Goal: Contribute content: Contribute content

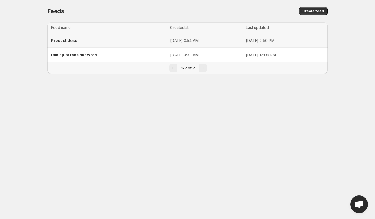
click at [69, 40] on span "Product desc." at bounding box center [64, 40] width 27 height 5
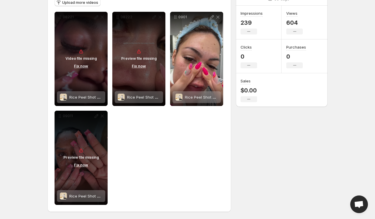
scroll to position [77, 0]
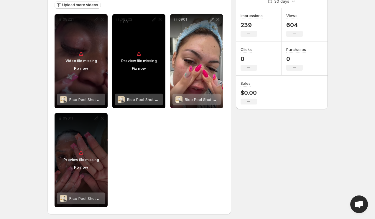
click at [137, 68] on button "Fix now" at bounding box center [139, 68] width 18 height 6
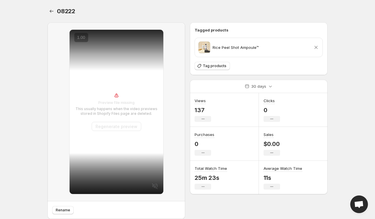
click at [124, 127] on button "Regenerate preview" at bounding box center [117, 126] width 50 height 9
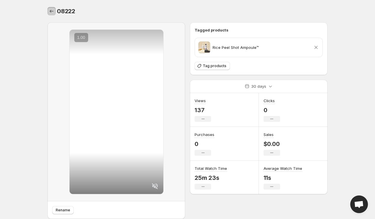
click at [50, 12] on icon "Settings" at bounding box center [52, 11] width 6 height 6
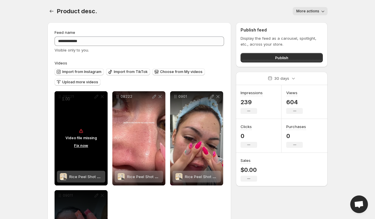
click at [81, 146] on button "Fix now" at bounding box center [81, 145] width 18 height 6
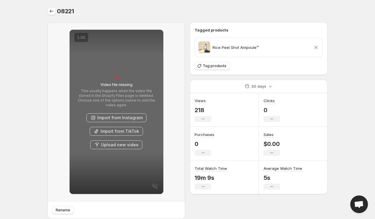
click at [53, 8] on button "Settings" at bounding box center [51, 11] width 8 height 8
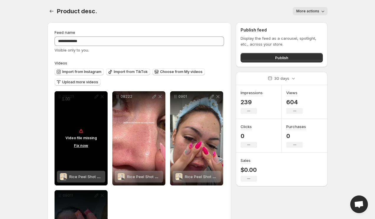
click at [85, 145] on button "Fix now" at bounding box center [81, 145] width 18 height 6
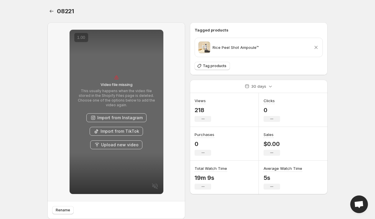
click at [114, 143] on button "Upload new video" at bounding box center [116, 145] width 52 height 9
click at [50, 8] on icon "Settings" at bounding box center [52, 11] width 6 height 6
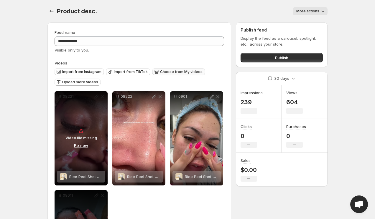
click at [162, 70] on span "Choose from My videos" at bounding box center [181, 72] width 42 height 5
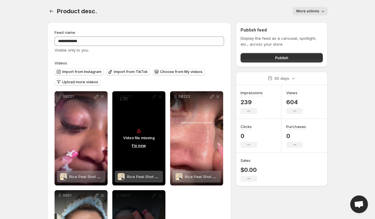
click at [145, 167] on div "Video file missing Fix now" at bounding box center [138, 138] width 53 height 94
click at [161, 97] on div "Video file missing Fix now" at bounding box center [138, 138] width 53 height 94
click at [140, 147] on button "Fix now" at bounding box center [139, 145] width 18 height 6
click at [145, 140] on p "Video file missing" at bounding box center [139, 138] width 32 height 5
click at [147, 140] on p "Video file missing" at bounding box center [139, 138] width 32 height 5
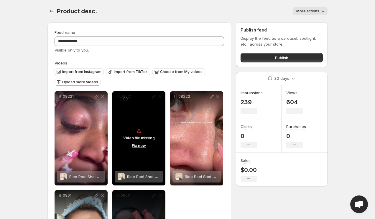
click at [152, 124] on div "Video file missing Fix now" at bounding box center [138, 138] width 53 height 94
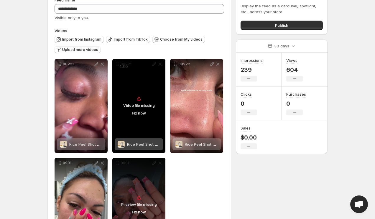
scroll to position [55, 0]
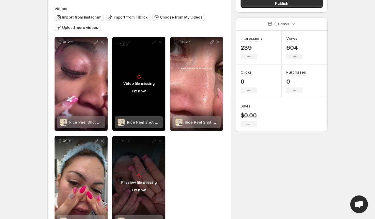
click at [153, 109] on div "Video file missing Fix now" at bounding box center [138, 84] width 53 height 94
click at [157, 124] on span "Rice Peel Shot Ampoule™" at bounding box center [150, 122] width 46 height 5
click at [149, 73] on div "Video file missing Fix now" at bounding box center [138, 84] width 53 height 94
click at [141, 92] on button "Fix now" at bounding box center [139, 91] width 18 height 6
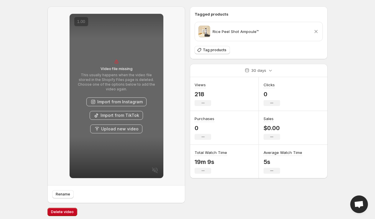
scroll to position [19, 0]
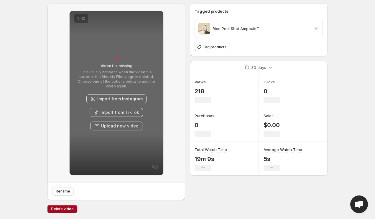
click at [62, 209] on span "Delete video" at bounding box center [62, 209] width 23 height 5
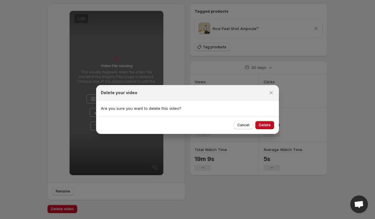
click at [265, 130] on div "Cancel Delete" at bounding box center [187, 125] width 183 height 18
click at [265, 127] on span "Delete" at bounding box center [265, 125] width 12 height 5
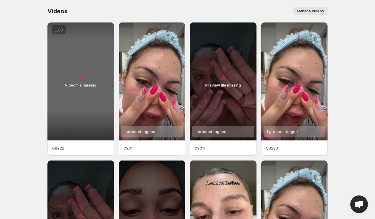
click at [83, 89] on div "Video file missing" at bounding box center [80, 81] width 67 height 118
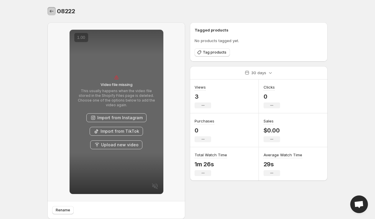
click at [50, 12] on icon "Settings" at bounding box center [52, 11] width 6 height 6
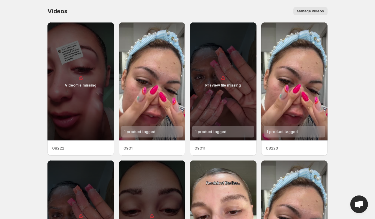
click at [319, 11] on span "Manage videos" at bounding box center [310, 11] width 27 height 5
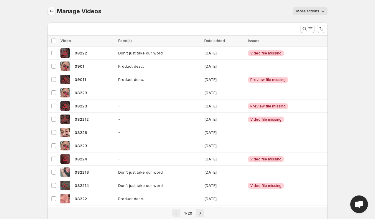
click at [52, 10] on icon "Manage Videos" at bounding box center [52, 11] width 6 height 6
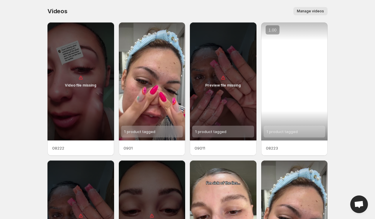
click at [299, 114] on div "1 product tagged" at bounding box center [294, 81] width 67 height 118
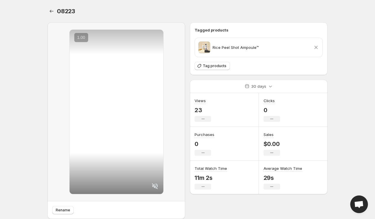
scroll to position [19, 0]
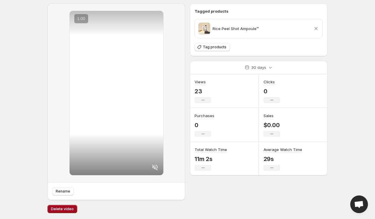
click at [67, 211] on span "Delete video" at bounding box center [62, 209] width 23 height 5
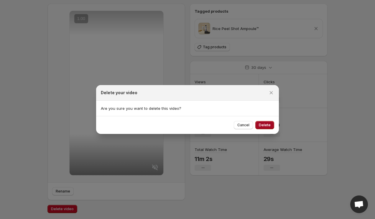
click at [271, 125] on button "Delete" at bounding box center [264, 125] width 19 height 8
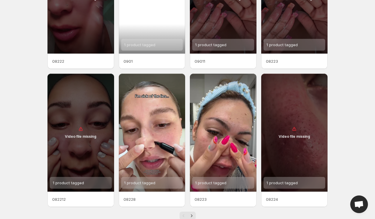
scroll to position [102, 0]
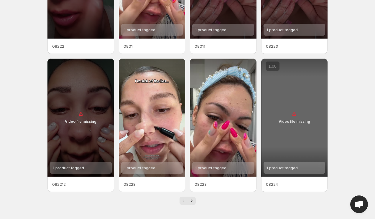
click at [278, 135] on div "Video file missing" at bounding box center [294, 118] width 67 height 118
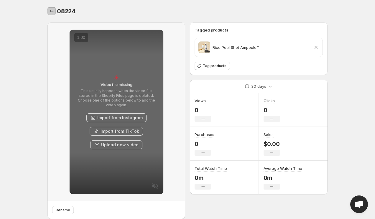
click at [47, 12] on button "Settings" at bounding box center [51, 11] width 8 height 8
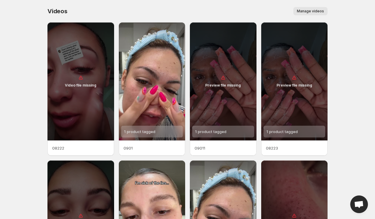
click at [312, 11] on span "Manage videos" at bounding box center [310, 11] width 27 height 5
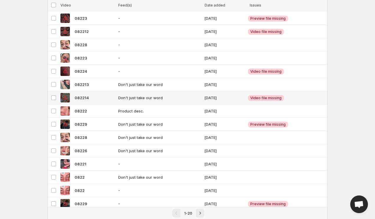
scroll to position [119, 0]
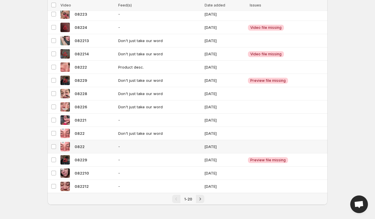
click at [55, 143] on td "Select video" at bounding box center [52, 146] width 11 height 13
click at [318, 1] on div "Select all 20 videos 1 selected Delete Delete" at bounding box center [187, 5] width 280 height 11
click at [318, 4] on span "Delete" at bounding box center [317, 5] width 12 height 5
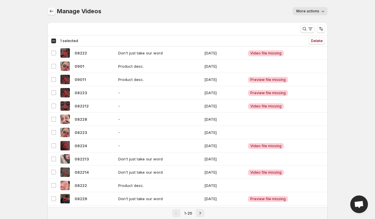
click at [54, 10] on icon "Manage Videos" at bounding box center [52, 11] width 6 height 6
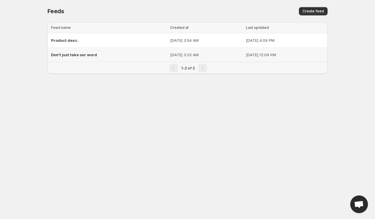
click at [72, 54] on span "Don't just take our word" at bounding box center [74, 54] width 46 height 5
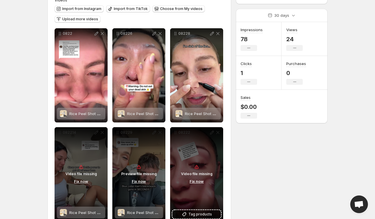
scroll to position [61, 0]
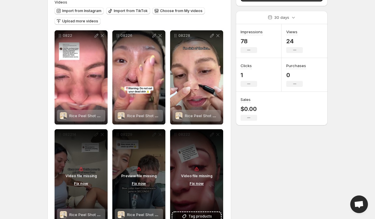
click at [180, 17] on div "Import from Instagram Import from TikTok Choose from My videos Upload more vide…" at bounding box center [138, 15] width 172 height 21
click at [180, 10] on span "Choose from My videos" at bounding box center [181, 11] width 42 height 5
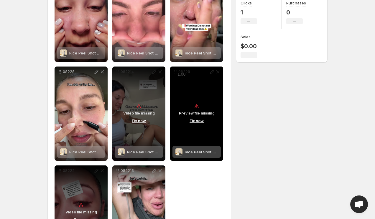
scroll to position [16, 0]
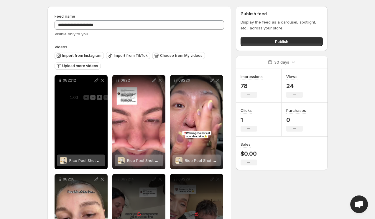
drag, startPoint x: 65, startPoint y: 83, endPoint x: 74, endPoint y: 99, distance: 18.1
click at [74, 99] on span "1.00" at bounding box center [74, 98] width 12 height 6
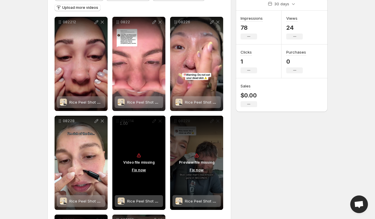
scroll to position [76, 0]
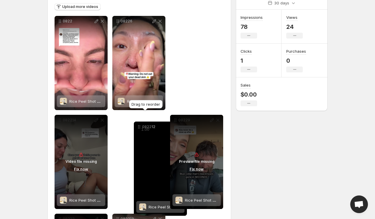
drag, startPoint x: 58, startPoint y: 19, endPoint x: 133, endPoint y: 129, distance: 132.3
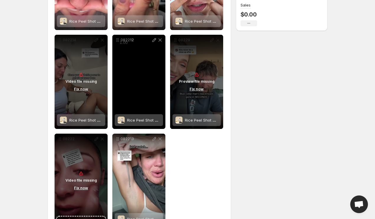
scroll to position [179, 0]
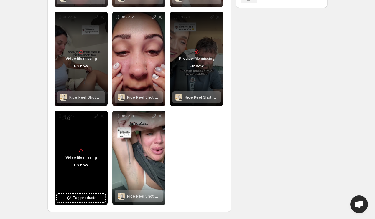
click at [98, 128] on div "Video file missing Fix now" at bounding box center [81, 158] width 53 height 94
click at [81, 163] on button "Fix now" at bounding box center [81, 165] width 18 height 6
click at [79, 166] on button "Fix now" at bounding box center [81, 165] width 18 height 6
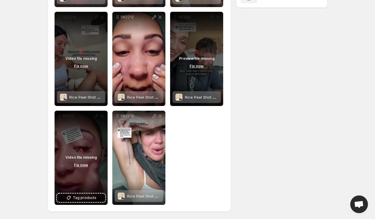
scroll to position [0, 0]
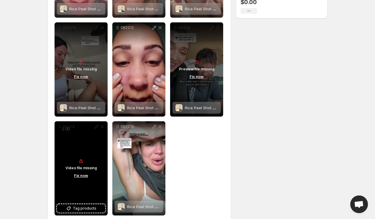
scroll to position [177, 0]
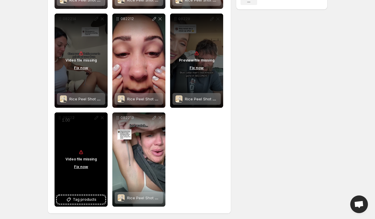
click at [83, 169] on button "Fix now" at bounding box center [81, 167] width 18 height 6
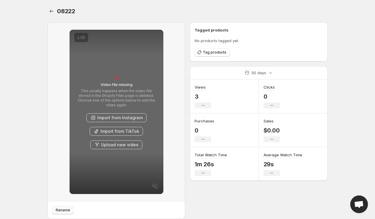
scroll to position [19, 0]
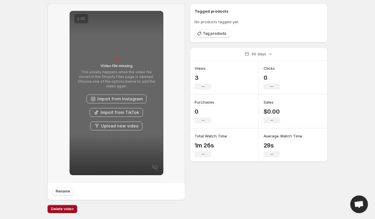
click at [67, 207] on button "Delete video" at bounding box center [62, 209] width 30 height 8
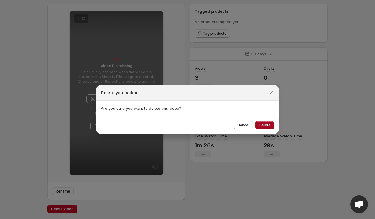
click at [262, 125] on span "Delete" at bounding box center [265, 125] width 12 height 5
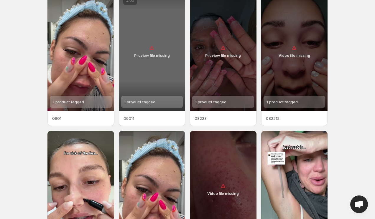
scroll to position [31, 0]
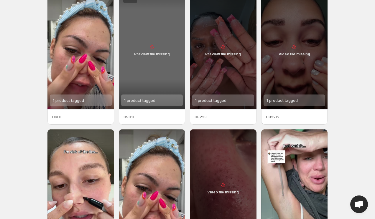
click at [159, 78] on div "Preview file missing" at bounding box center [152, 50] width 67 height 118
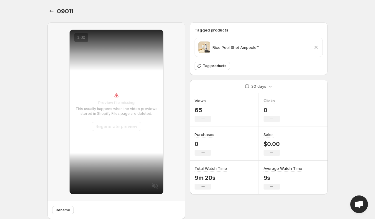
scroll to position [19, 0]
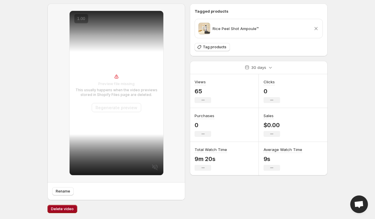
click at [73, 207] on button "Delete video" at bounding box center [62, 209] width 30 height 8
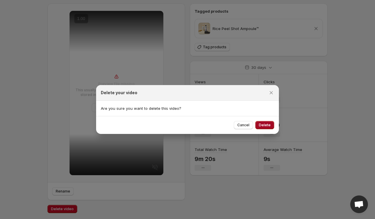
click at [268, 126] on span "Delete" at bounding box center [265, 125] width 12 height 5
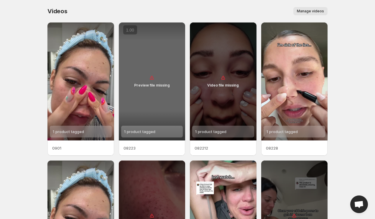
click at [168, 96] on div "Preview file missing" at bounding box center [152, 81] width 67 height 118
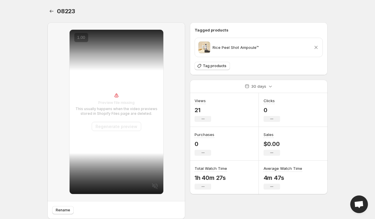
click at [123, 125] on button "Regenerate preview" at bounding box center [117, 126] width 50 height 9
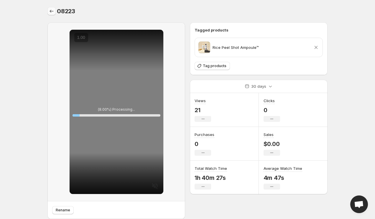
click at [51, 11] on icon "Settings" at bounding box center [52, 11] width 6 height 6
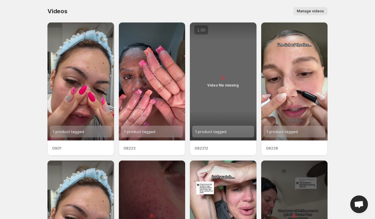
click at [232, 89] on div "Video file missing" at bounding box center [223, 81] width 67 height 118
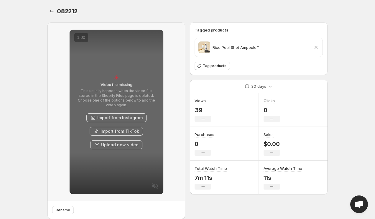
click at [56, 17] on div "082212. This page is ready 082212" at bounding box center [187, 11] width 280 height 22
click at [52, 13] on icon "Settings" at bounding box center [52, 11] width 6 height 6
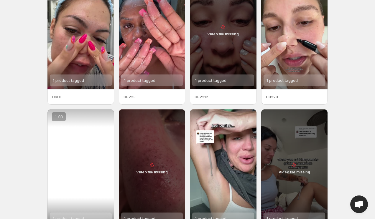
scroll to position [73, 0]
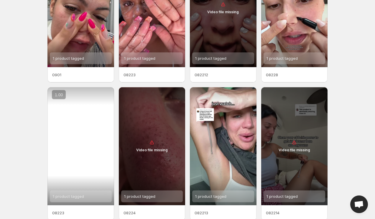
click at [79, 144] on div "1 product tagged" at bounding box center [80, 146] width 67 height 118
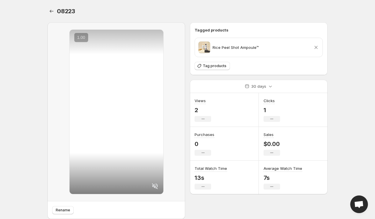
click at [50, 17] on div "08223. This page is ready 08223" at bounding box center [187, 11] width 280 height 22
click at [50, 14] on button "Settings" at bounding box center [51, 11] width 8 height 8
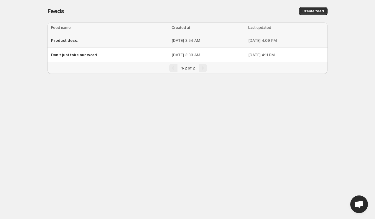
click at [67, 40] on span "Product desc." at bounding box center [64, 40] width 27 height 5
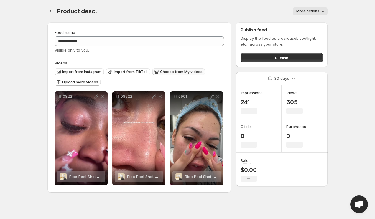
click at [167, 73] on span "Choose from My videos" at bounding box center [181, 72] width 42 height 5
click at [51, 12] on icon "Settings" at bounding box center [52, 11] width 6 height 6
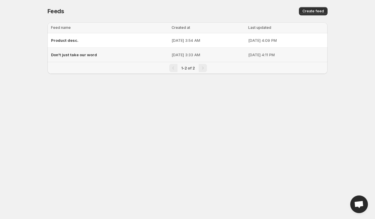
click at [86, 52] on span "Don't just take our word" at bounding box center [74, 54] width 46 height 5
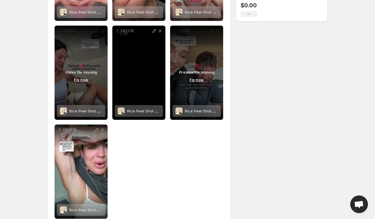
scroll to position [167, 0]
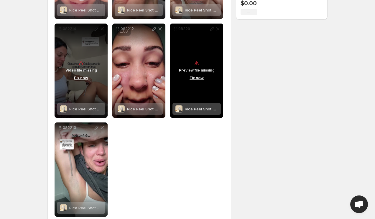
click at [195, 77] on button "Fix now" at bounding box center [197, 78] width 18 height 6
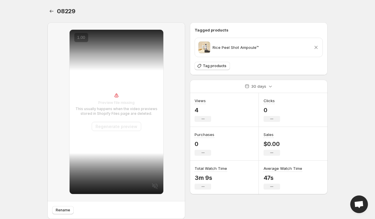
click at [130, 124] on button "Regenerate preview" at bounding box center [117, 126] width 50 height 9
click at [52, 12] on icon "Settings" at bounding box center [52, 11] width 6 height 6
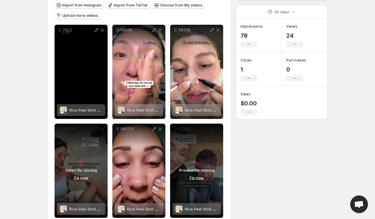
scroll to position [101, 0]
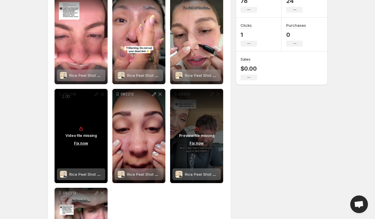
click at [82, 142] on button "Fix now" at bounding box center [81, 143] width 18 height 6
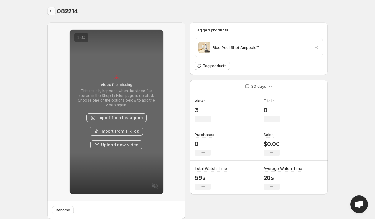
click at [52, 7] on div "082214. This page is ready 082214" at bounding box center [187, 11] width 280 height 22
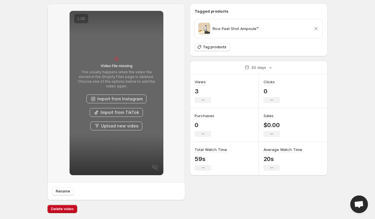
click at [60, 217] on div "Delete video" at bounding box center [187, 212] width 280 height 14
click at [64, 211] on span "Delete video" at bounding box center [62, 209] width 23 height 5
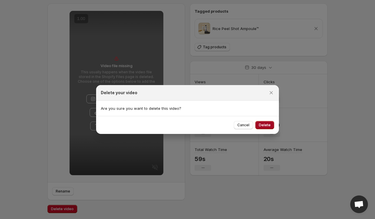
click at [268, 123] on span "Delete" at bounding box center [265, 125] width 12 height 5
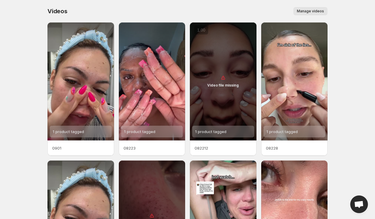
click at [318, 9] on button "Manage videos" at bounding box center [310, 11] width 34 height 8
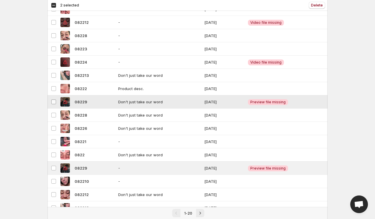
scroll to position [24, 0]
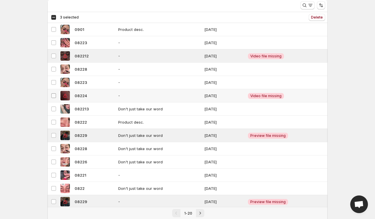
click at [54, 98] on span at bounding box center [53, 95] width 5 height 5
click at [317, 17] on span "Delete" at bounding box center [317, 17] width 12 height 5
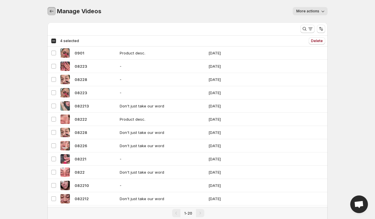
click at [52, 13] on icon "Manage Videos" at bounding box center [52, 11] width 6 height 6
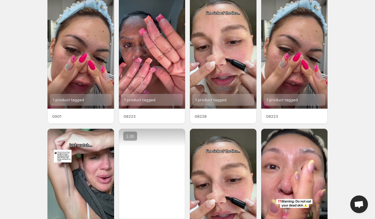
scroll to position [32, 0]
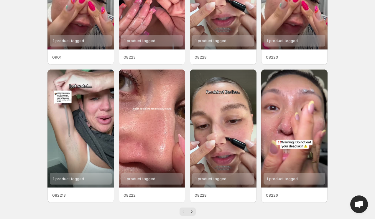
scroll to position [102, 0]
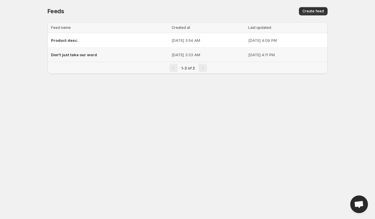
click at [84, 53] on span "Don't just take our word" at bounding box center [74, 54] width 46 height 5
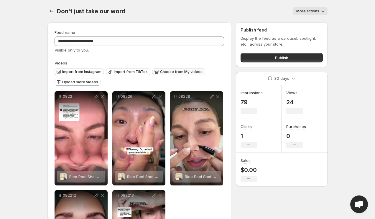
click at [161, 73] on span "Choose from My videos" at bounding box center [181, 72] width 42 height 5
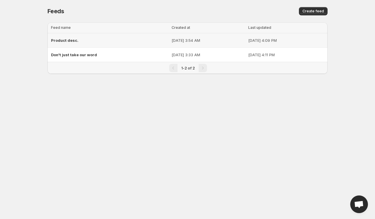
click at [68, 40] on span "Product desc." at bounding box center [64, 40] width 27 height 5
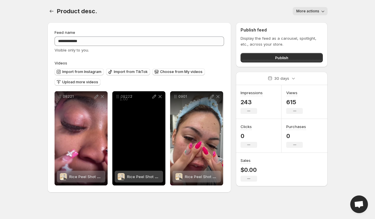
click at [142, 144] on div "08222" at bounding box center [138, 138] width 53 height 94
click at [161, 96] on icon at bounding box center [160, 97] width 6 height 6
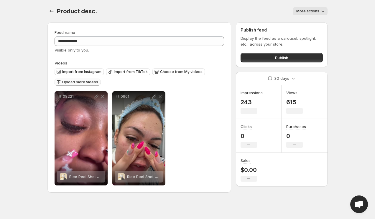
click at [91, 83] on span "Upload more videos" at bounding box center [80, 82] width 36 height 5
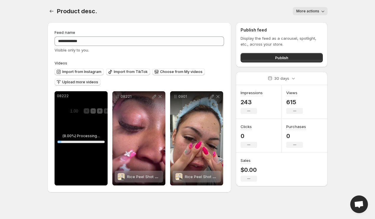
drag, startPoint x: 62, startPoint y: 96, endPoint x: 71, endPoint y: 109, distance: 14.8
click at [71, 109] on span "1.00" at bounding box center [74, 112] width 12 height 6
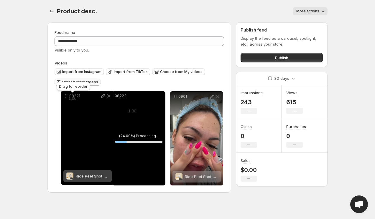
drag, startPoint x: 116, startPoint y: 96, endPoint x: 55, endPoint y: 94, distance: 61.1
click at [63, 94] on icon at bounding box center [66, 96] width 6 height 6
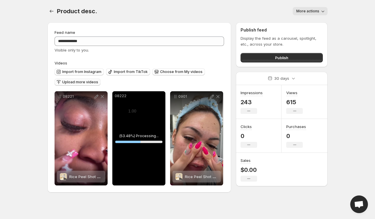
click at [89, 81] on span "Upload more videos" at bounding box center [80, 82] width 36 height 5
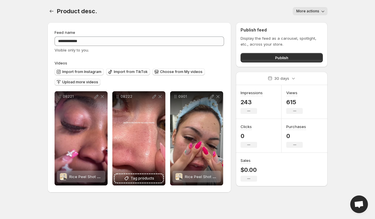
click at [88, 81] on span "Upload more videos" at bounding box center [80, 82] width 36 height 5
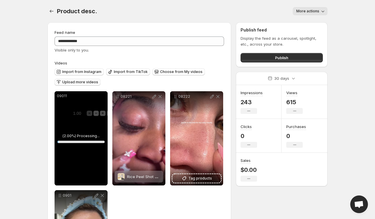
drag, startPoint x: 67, startPoint y: 99, endPoint x: 78, endPoint y: 114, distance: 18.3
click at [78, 114] on span "1.00" at bounding box center [77, 114] width 12 height 6
drag, startPoint x: 58, startPoint y: 97, endPoint x: 80, endPoint y: 116, distance: 29.5
click at [80, 116] on div "09011 ( 13.00 %) Processing... 13 %" at bounding box center [81, 138] width 53 height 94
click at [78, 141] on div "09011" at bounding box center [81, 138] width 53 height 94
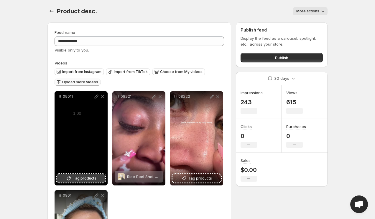
click at [93, 178] on span "Tag products" at bounding box center [85, 179] width 24 height 6
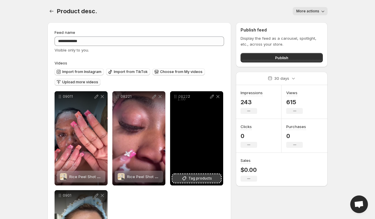
click at [185, 177] on icon at bounding box center [184, 179] width 6 height 6
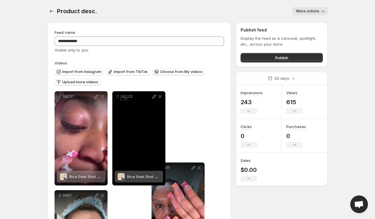
drag, startPoint x: 58, startPoint y: 95, endPoint x: 155, endPoint y: 166, distance: 120.5
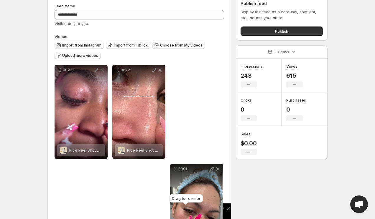
scroll to position [56, 0]
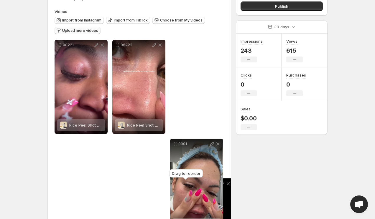
drag, startPoint x: 174, startPoint y: 95, endPoint x: 184, endPoint y: 193, distance: 98.8
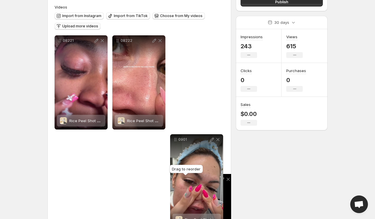
click at [184, 193] on div "08221 Rice Peel Shot Ampoule™ Save Cancel Video title ***** File extension (e.g…" at bounding box center [140, 131] width 170 height 193
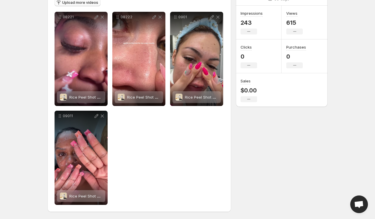
scroll to position [0, 0]
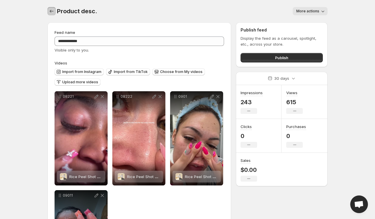
click at [53, 13] on icon "Settings" at bounding box center [52, 11] width 6 height 6
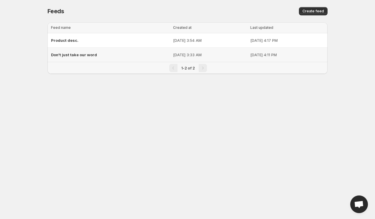
click at [68, 53] on span "Don't just take our word" at bounding box center [74, 54] width 46 height 5
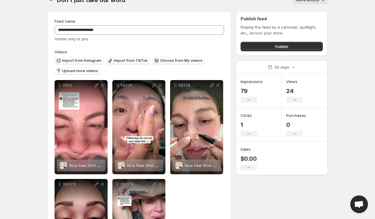
scroll to position [12, 0]
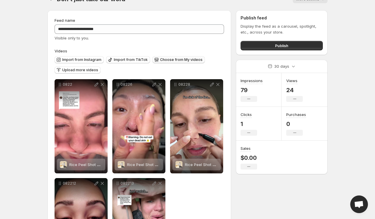
click at [160, 59] on span "Choose from My videos" at bounding box center [181, 60] width 42 height 5
click at [84, 70] on span "Upload more videos" at bounding box center [80, 70] width 36 height 5
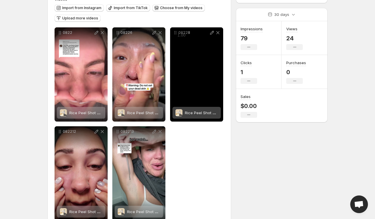
scroll to position [74, 0]
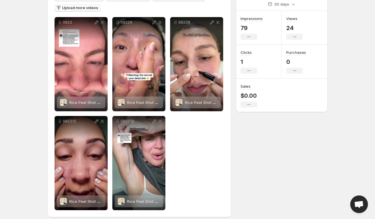
click at [89, 9] on span "Upload more videos" at bounding box center [80, 8] width 36 height 5
click at [92, 5] on button "Upload more videos" at bounding box center [78, 7] width 46 height 7
click at [91, 11] on button "Upload more videos" at bounding box center [78, 7] width 46 height 7
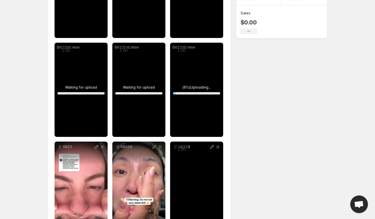
scroll to position [130, 0]
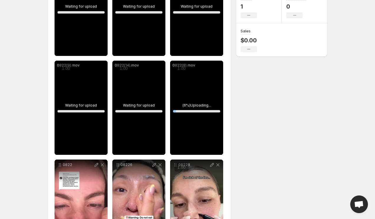
click at [188, 86] on div "0822(8).mov" at bounding box center [196, 108] width 53 height 94
click at [196, 102] on div "0822(8).mov" at bounding box center [196, 108] width 53 height 94
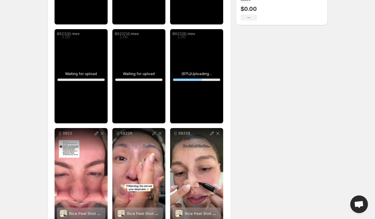
scroll to position [155, 0]
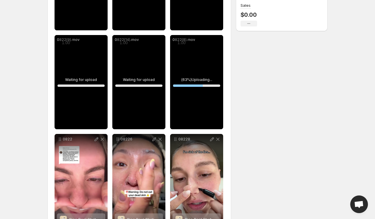
click at [191, 70] on div "0822(8).mov" at bounding box center [196, 82] width 53 height 94
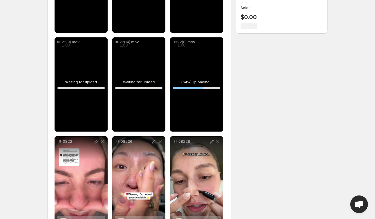
scroll to position [152, 0]
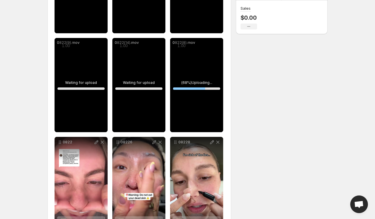
drag, startPoint x: 180, startPoint y: 50, endPoint x: 213, endPoint y: 80, distance: 44.4
click at [213, 80] on div "0822(8).mov ( 68 %) Uploading... 68 %" at bounding box center [196, 85] width 53 height 94
drag, startPoint x: 186, startPoint y: 47, endPoint x: 195, endPoint y: 54, distance: 11.3
click at [191, 52] on span "1.00" at bounding box center [185, 49] width 12 height 6
click at [183, 46] on div "0822(8).mov" at bounding box center [196, 42] width 53 height 9
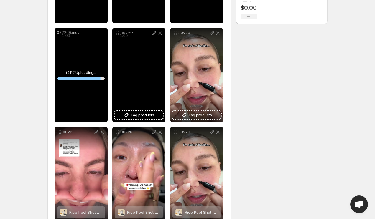
scroll to position [164, 0]
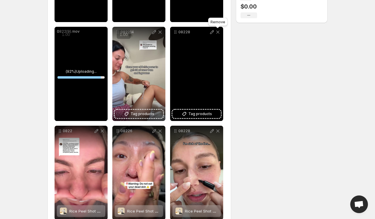
click at [218, 33] on icon at bounding box center [217, 32] width 3 height 3
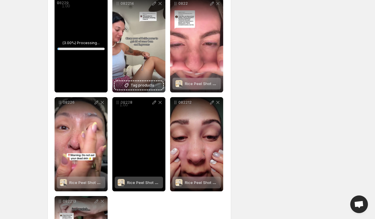
scroll to position [164, 0]
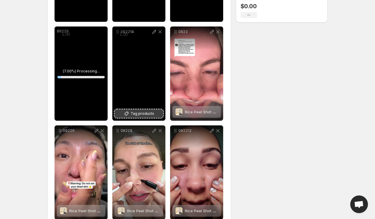
click at [143, 114] on span "Tag products" at bounding box center [143, 114] width 24 height 6
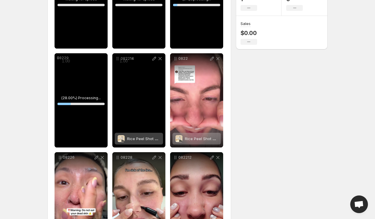
scroll to position [139, 0]
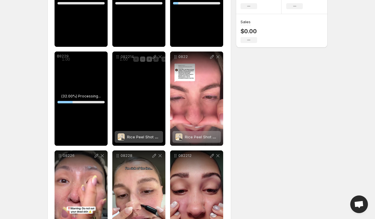
drag, startPoint x: 123, startPoint y: 59, endPoint x: 136, endPoint y: 59, distance: 13.3
click at [129, 59] on span "1.00" at bounding box center [124, 60] width 12 height 6
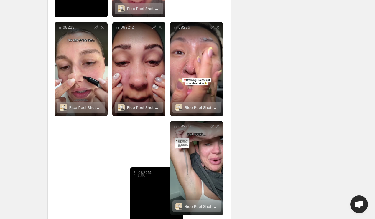
scroll to position [278, 0]
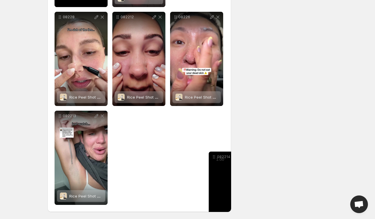
drag, startPoint x: 118, startPoint y: 59, endPoint x: 215, endPoint y: 159, distance: 138.9
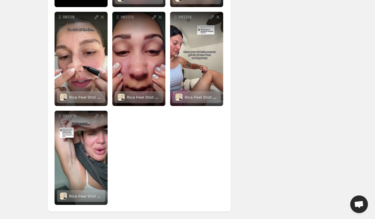
drag, startPoint x: 176, startPoint y: 17, endPoint x: 172, endPoint y: 127, distance: 109.5
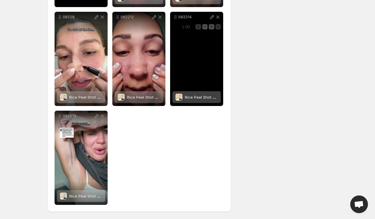
drag, startPoint x: 182, startPoint y: 19, endPoint x: 186, endPoint y: 26, distance: 8.6
click at [186, 26] on span "1.00" at bounding box center [186, 27] width 12 height 6
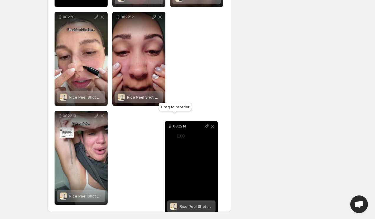
drag, startPoint x: 176, startPoint y: 17, endPoint x: 170, endPoint y: 127, distance: 109.6
click at [170, 127] on icon at bounding box center [170, 127] width 6 height 6
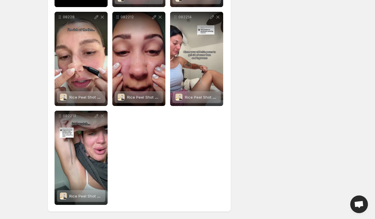
drag, startPoint x: 176, startPoint y: 18, endPoint x: 193, endPoint y: 104, distance: 88.0
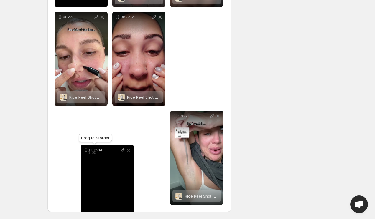
drag, startPoint x: 174, startPoint y: 16, endPoint x: 84, endPoint y: 149, distance: 161.0
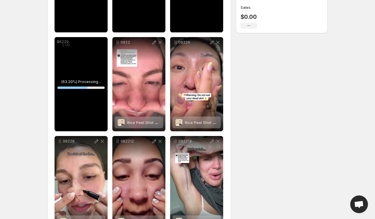
scroll to position [111, 0]
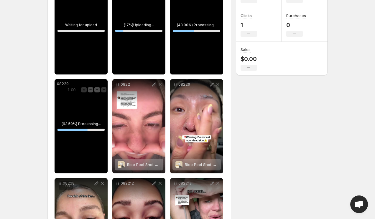
drag, startPoint x: 66, startPoint y: 88, endPoint x: 81, endPoint y: 104, distance: 21.7
click at [77, 93] on span "1.00" at bounding box center [72, 90] width 12 height 6
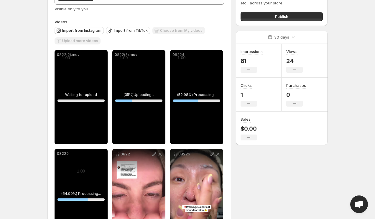
scroll to position [35, 0]
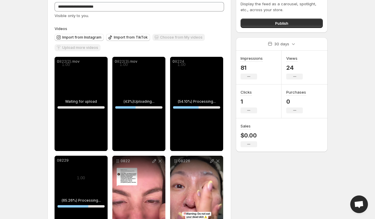
drag, startPoint x: 127, startPoint y: 93, endPoint x: 127, endPoint y: 99, distance: 6.5
click at [127, 99] on div "0822(3).mov" at bounding box center [138, 104] width 53 height 94
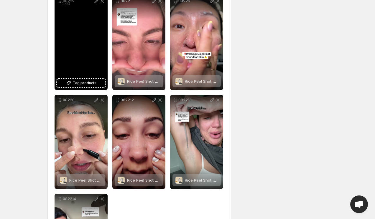
scroll to position [196, 0]
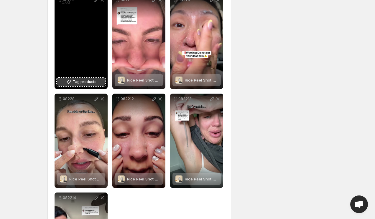
click at [86, 80] on span "Tag products" at bounding box center [85, 82] width 24 height 6
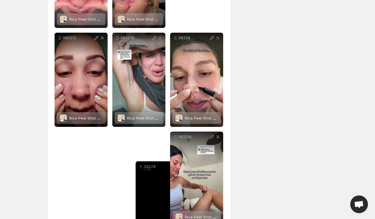
scroll to position [278, 0]
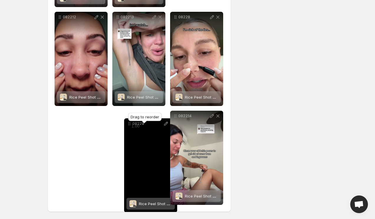
drag, startPoint x: 58, startPoint y: 27, endPoint x: 128, endPoint y: 123, distance: 118.7
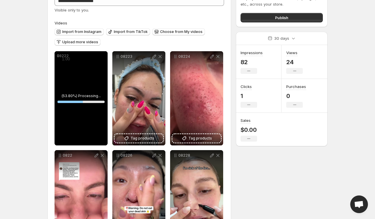
scroll to position [44, 0]
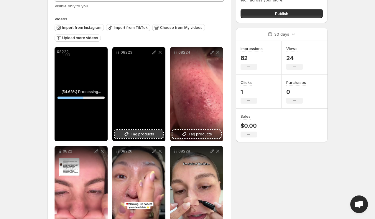
click at [140, 133] on span "Tag products" at bounding box center [143, 135] width 24 height 6
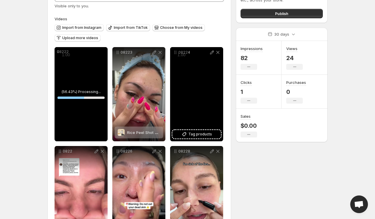
click at [201, 101] on div "08224" at bounding box center [196, 94] width 53 height 94
click at [201, 133] on span "Tag products" at bounding box center [200, 135] width 24 height 6
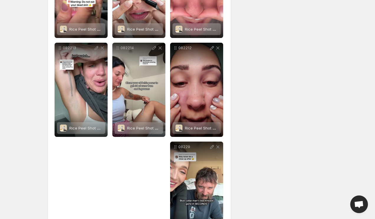
scroll to position [278, 0]
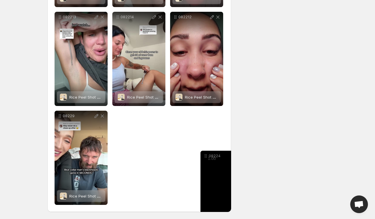
drag, startPoint x: 175, startPoint y: 36, endPoint x: 205, endPoint y: 156, distance: 123.7
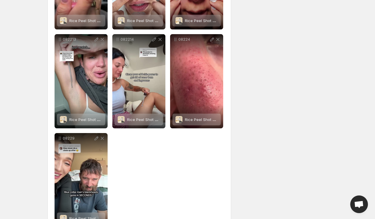
scroll to position [243, 0]
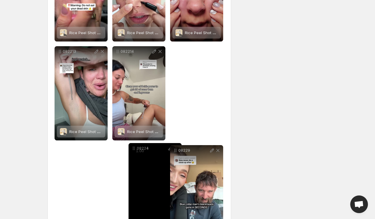
drag, startPoint x: 175, startPoint y: 53, endPoint x: 136, endPoint y: 148, distance: 102.5
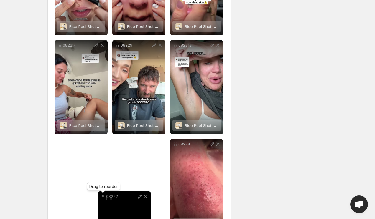
scroll to position [260, 0]
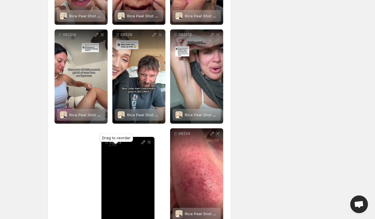
drag, startPoint x: 58, startPoint y: 52, endPoint x: 104, endPoint y: 141, distance: 101.2
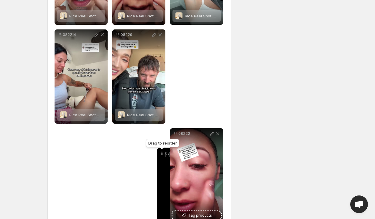
drag, startPoint x: 173, startPoint y: 36, endPoint x: 160, endPoint y: 155, distance: 119.6
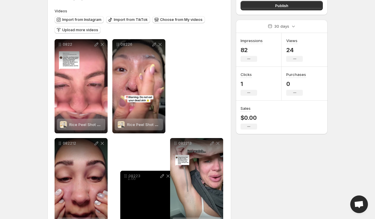
scroll to position [55, 0]
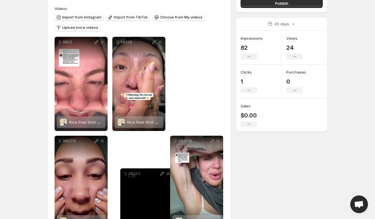
drag, startPoint x: 59, startPoint y: 96, endPoint x: 124, endPoint y: 177, distance: 104.0
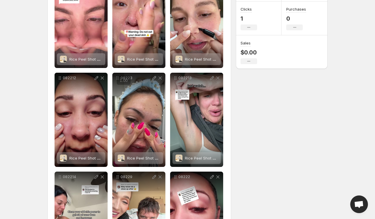
scroll to position [0, 0]
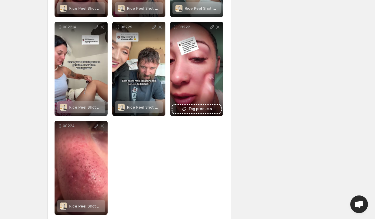
scroll to position [278, 0]
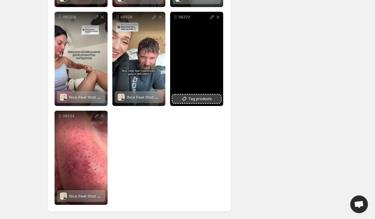
click at [195, 100] on span "Tag products" at bounding box center [200, 99] width 24 height 6
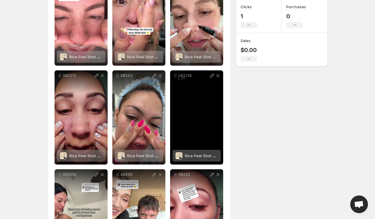
scroll to position [0, 0]
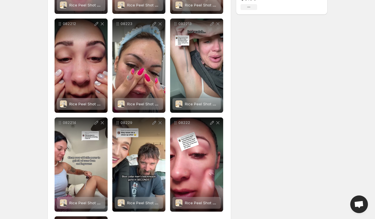
scroll to position [185, 0]
